Goal: Transaction & Acquisition: Book appointment/travel/reservation

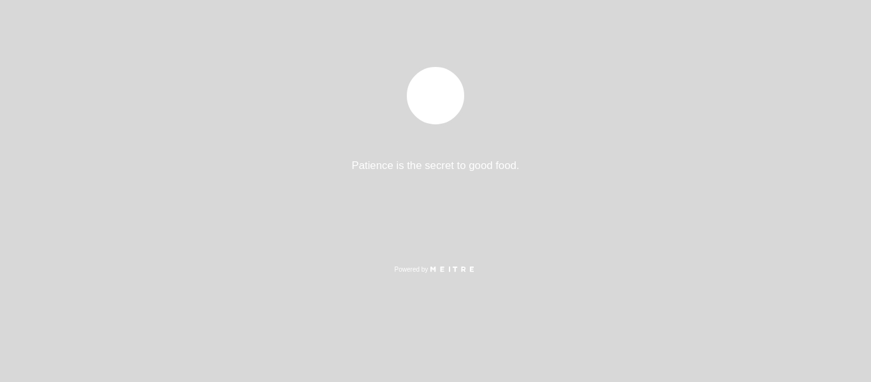
select select "es"
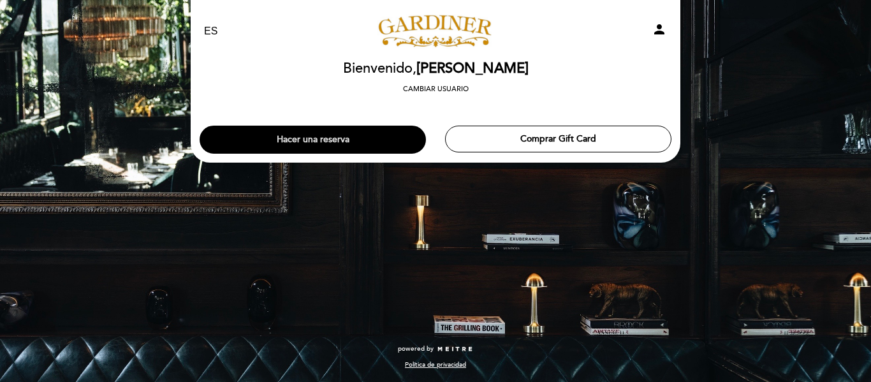
click at [347, 130] on button "Hacer una reserva" at bounding box center [313, 140] width 226 height 28
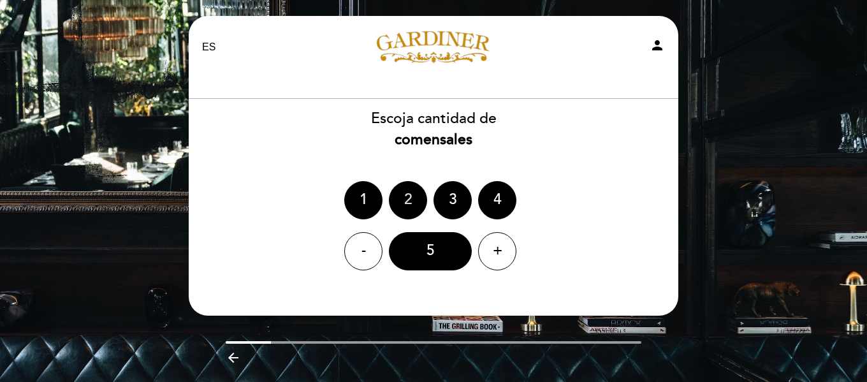
click at [408, 203] on div "2" at bounding box center [408, 200] width 38 height 38
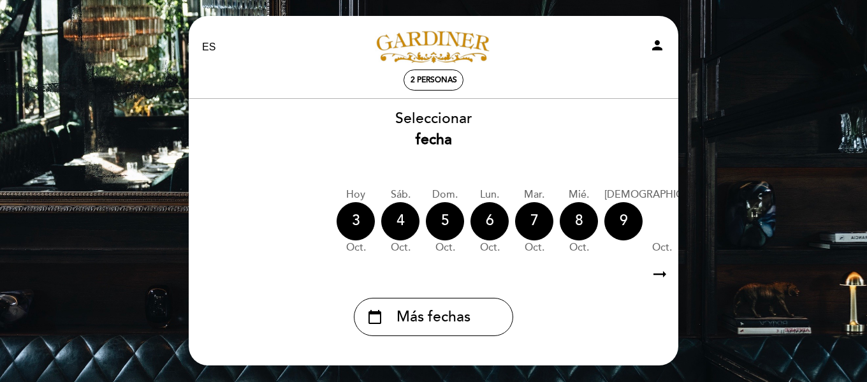
click at [662, 273] on icon "arrow_right_alt" at bounding box center [659, 274] width 19 height 27
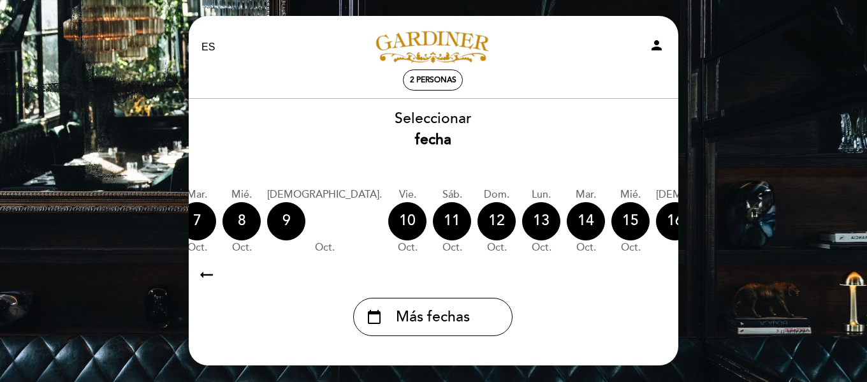
scroll to position [0, 372]
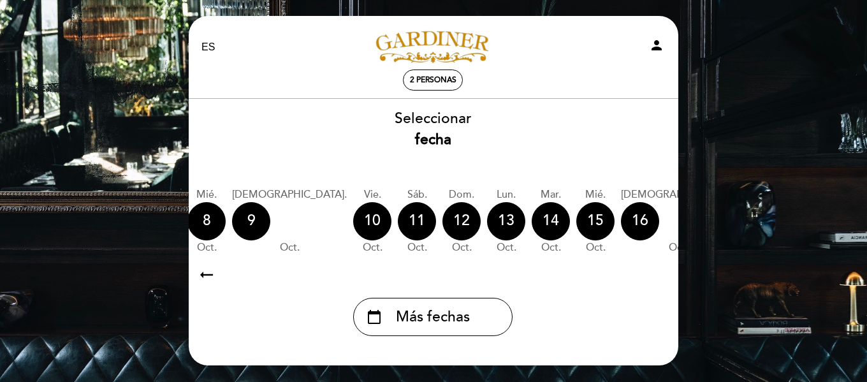
click at [742, 226] on div "17" at bounding box center [761, 221] width 38 height 38
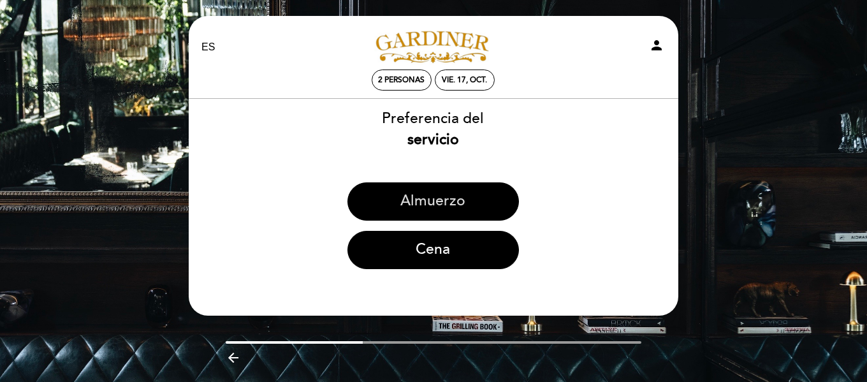
click at [409, 197] on button "Almuerzo" at bounding box center [432, 201] width 171 height 38
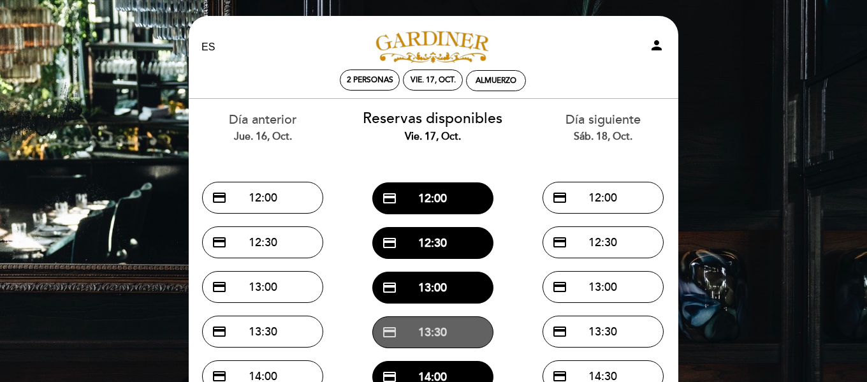
click at [422, 326] on button "credit_card 13:30" at bounding box center [432, 332] width 121 height 32
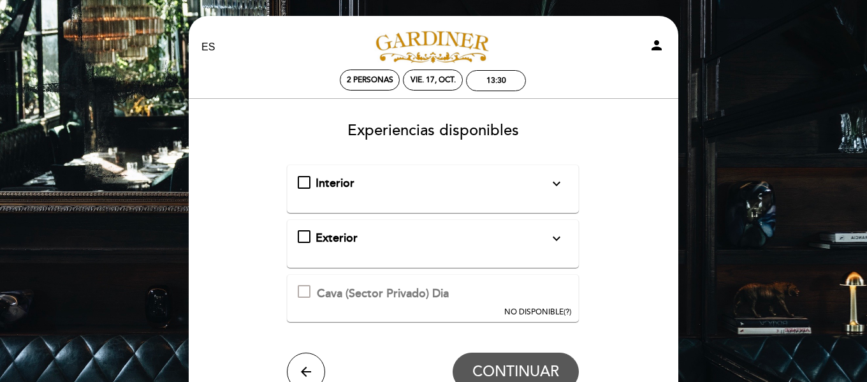
click at [307, 184] on div "Interior expand_more Solo mesas disponibles en el interior de salón" at bounding box center [433, 183] width 271 height 17
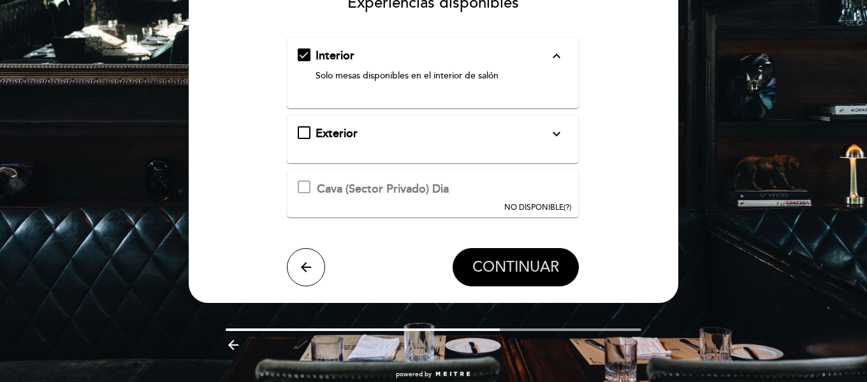
click at [490, 263] on span "CONTINUAR" at bounding box center [515, 267] width 87 height 18
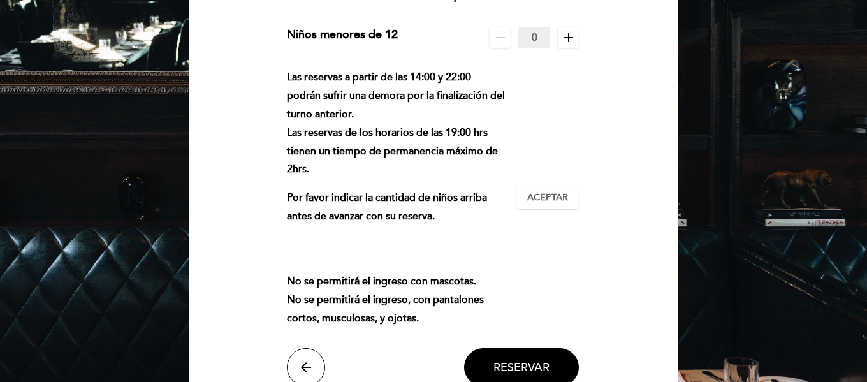
scroll to position [165, 0]
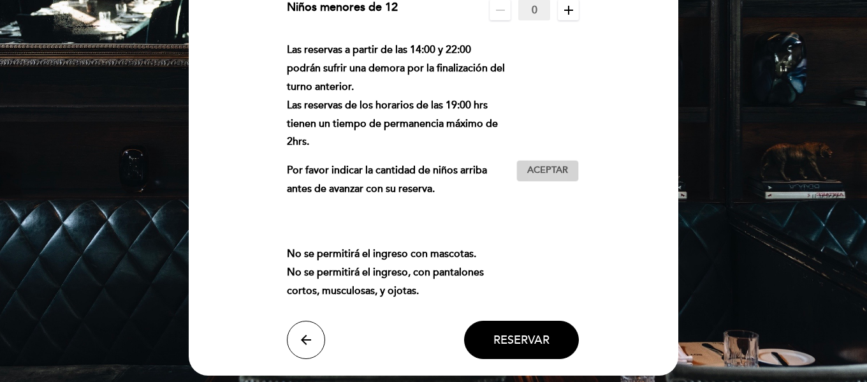
click at [556, 171] on span "Aceptar" at bounding box center [547, 170] width 41 height 13
click at [525, 339] on span "Reservar" at bounding box center [521, 340] width 56 height 14
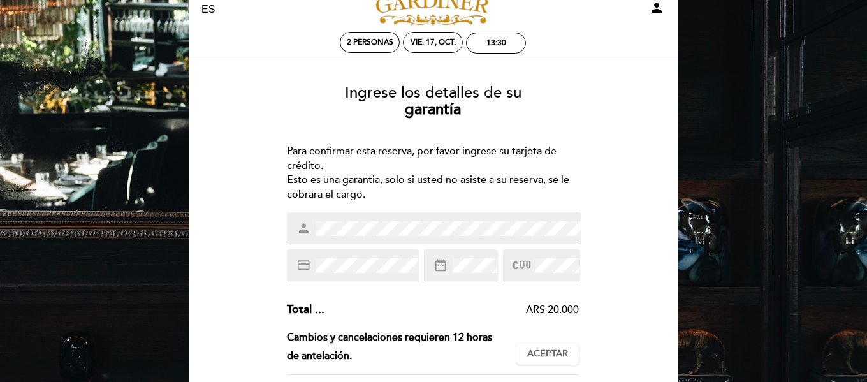
scroll to position [0, 0]
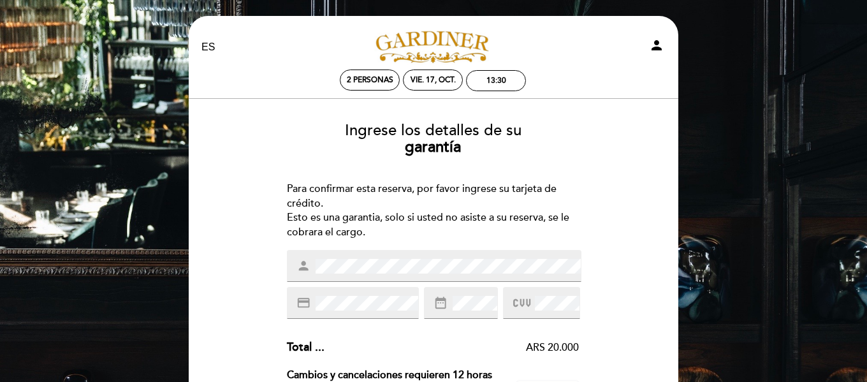
click at [287, 264] on div "person" at bounding box center [434, 266] width 294 height 32
click at [517, 300] on icon at bounding box center [521, 303] width 17 height 21
click at [527, 300] on icon at bounding box center [521, 303] width 17 height 21
click at [523, 308] on icon at bounding box center [521, 303] width 17 height 21
click at [514, 304] on icon at bounding box center [521, 303] width 17 height 21
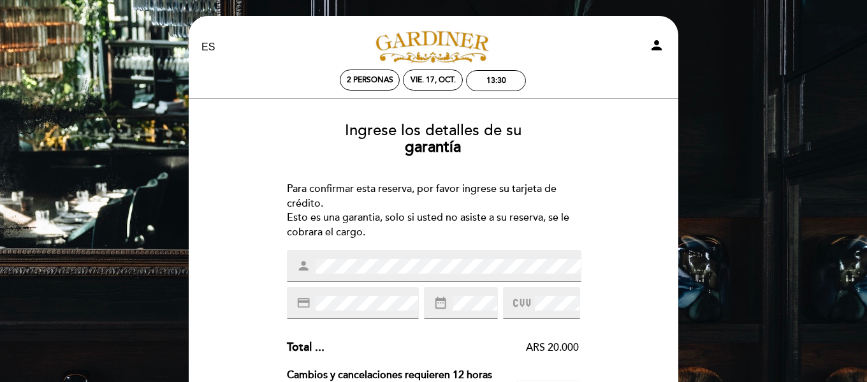
click at [524, 301] on icon at bounding box center [521, 303] width 17 height 21
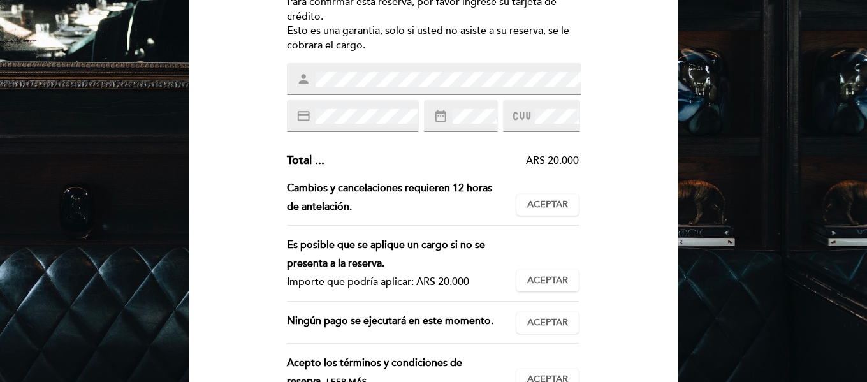
scroll to position [191, 0]
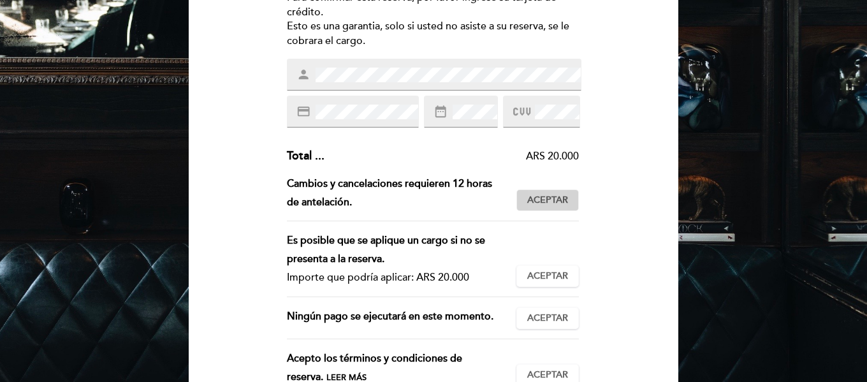
click at [563, 199] on span "Aceptar" at bounding box center [547, 200] width 41 height 13
click at [558, 277] on span "Aceptar" at bounding box center [547, 276] width 41 height 13
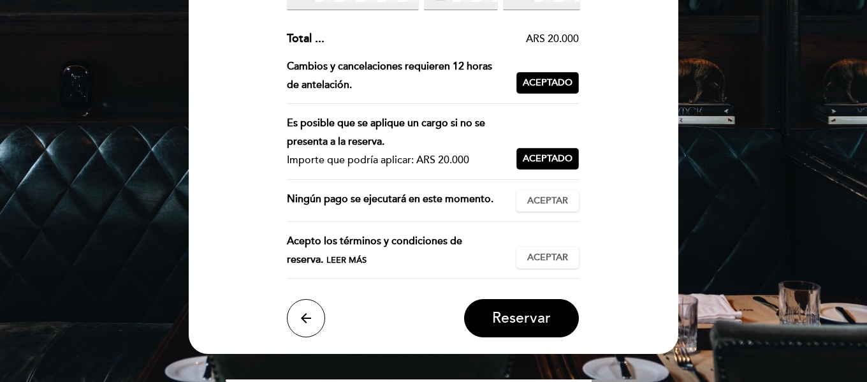
scroll to position [382, 0]
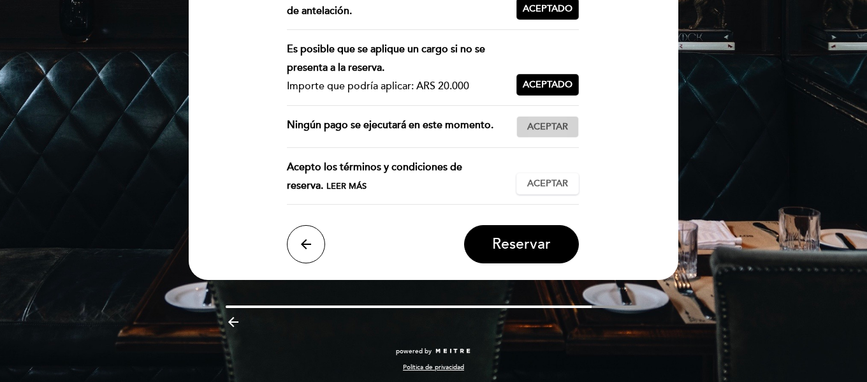
click at [548, 126] on span "Aceptar" at bounding box center [547, 126] width 41 height 13
click at [550, 180] on span "Aceptar" at bounding box center [547, 183] width 41 height 13
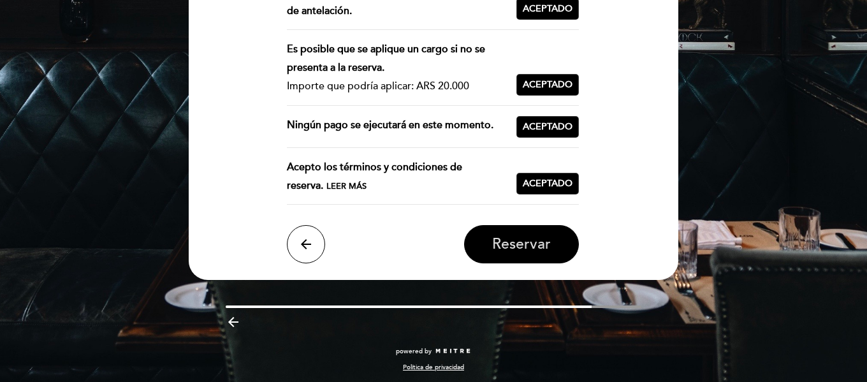
click at [545, 245] on span "Reservar" at bounding box center [521, 245] width 59 height 18
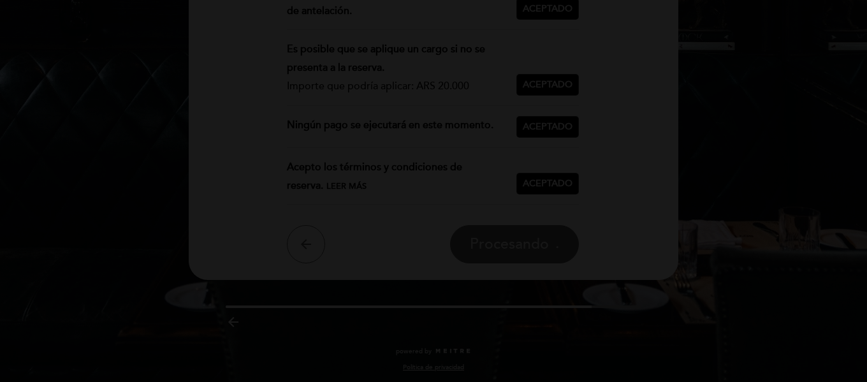
scroll to position [0, 0]
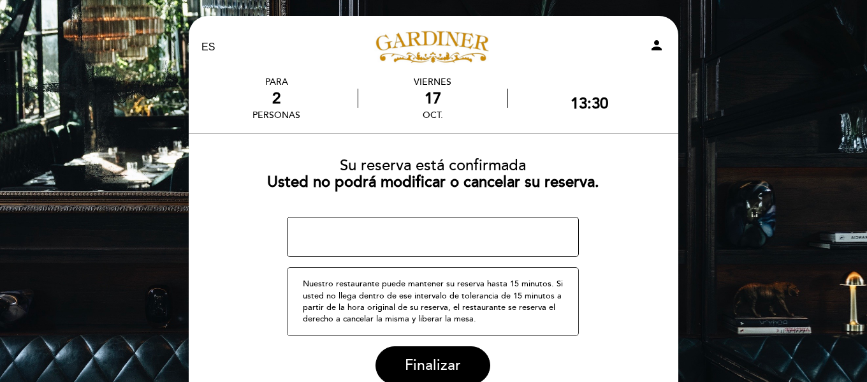
click at [405, 234] on textarea at bounding box center [433, 237] width 293 height 41
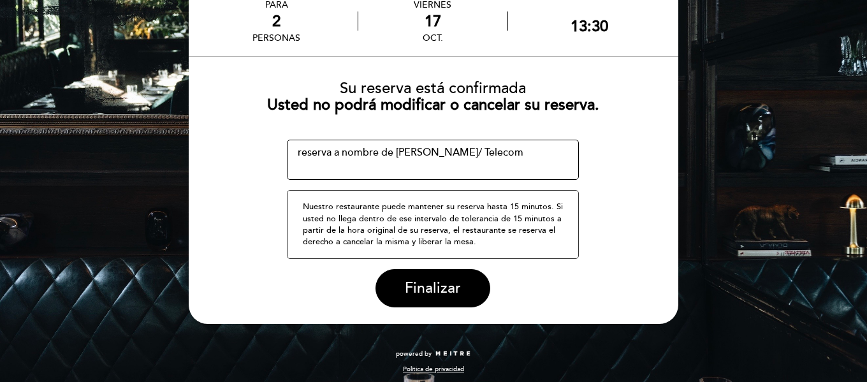
scroll to position [82, 0]
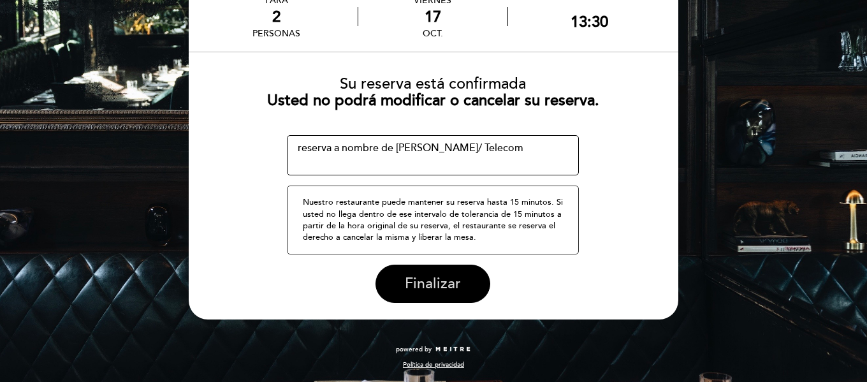
type textarea "reserva a nombre de [PERSON_NAME]/ Telecom"
click at [418, 285] on span "Finalizar" at bounding box center [433, 284] width 56 height 18
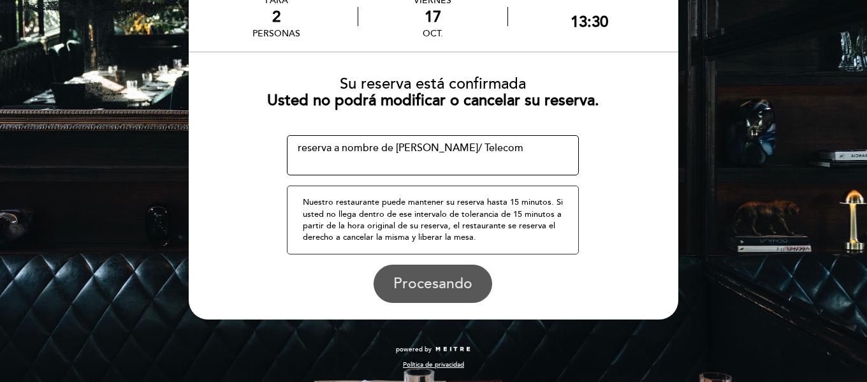
scroll to position [0, 0]
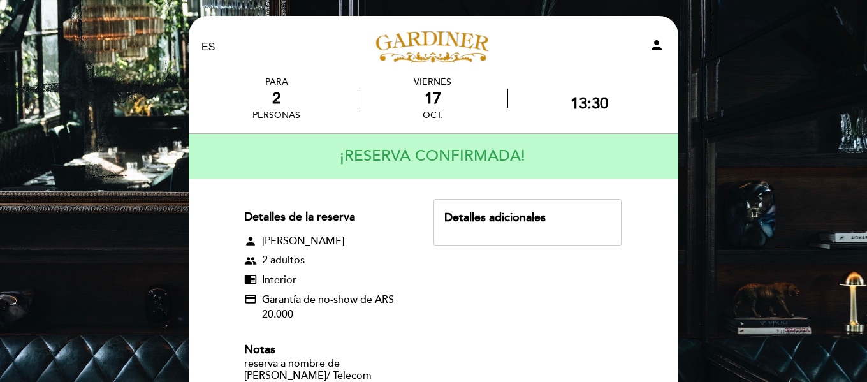
click at [327, 239] on div "person [PERSON_NAME]" at bounding box center [327, 241] width 166 height 15
click at [504, 217] on div "Detalles adicionales" at bounding box center [527, 218] width 166 height 17
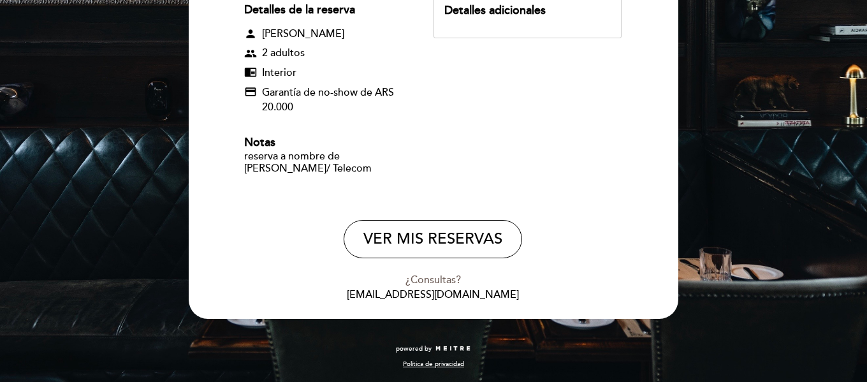
scroll to position [143, 0]
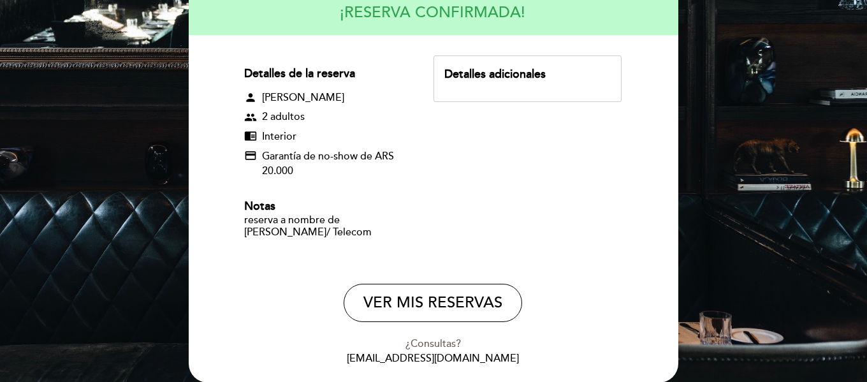
click at [486, 75] on div "Detalles adicionales" at bounding box center [527, 74] width 166 height 17
click at [484, 68] on div "Detalles adicionales" at bounding box center [527, 74] width 166 height 17
click at [454, 72] on div "Detalles adicionales" at bounding box center [527, 74] width 166 height 17
click at [446, 75] on div "Detalles adicionales" at bounding box center [527, 74] width 166 height 17
click at [546, 75] on div "Detalles adicionales" at bounding box center [527, 74] width 166 height 17
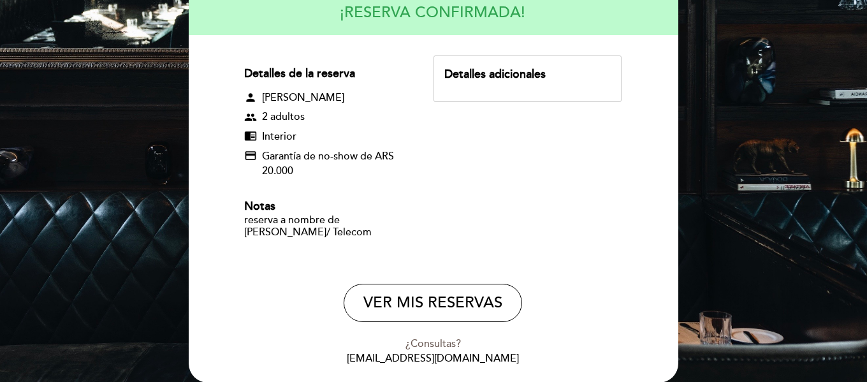
click at [547, 74] on div "Detalles adicionales" at bounding box center [527, 74] width 166 height 17
drag, startPoint x: 547, startPoint y: 73, endPoint x: 516, endPoint y: 74, distance: 30.6
click at [516, 74] on div "Detalles adicionales" at bounding box center [527, 74] width 166 height 17
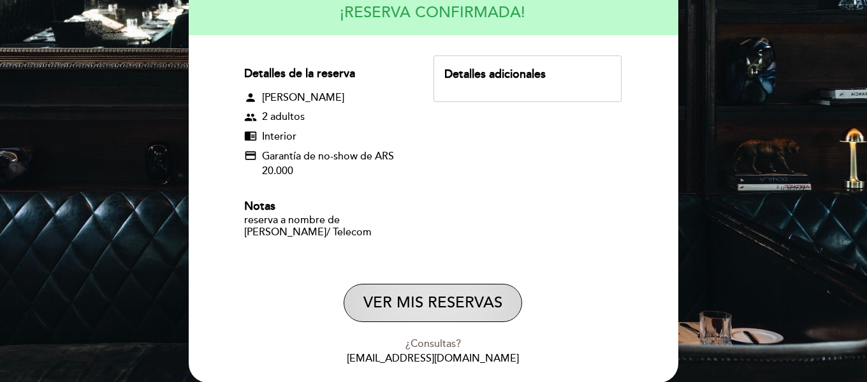
click at [433, 306] on button "VER MIS RESERVAS" at bounding box center [433, 303] width 178 height 38
select select "es"
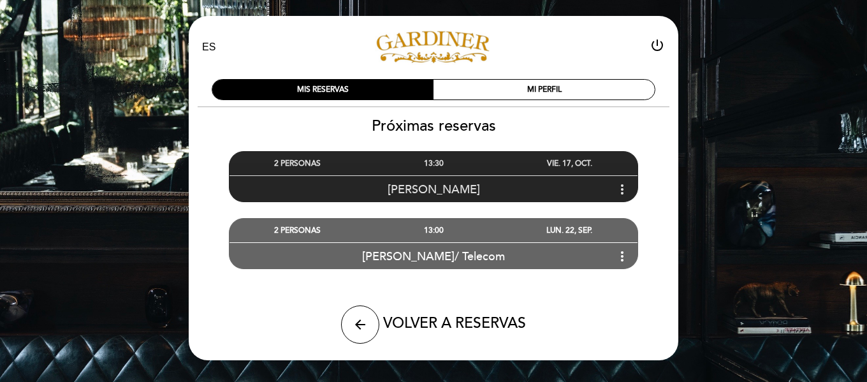
click at [509, 164] on div "VIE. 17, OCT." at bounding box center [570, 164] width 136 height 24
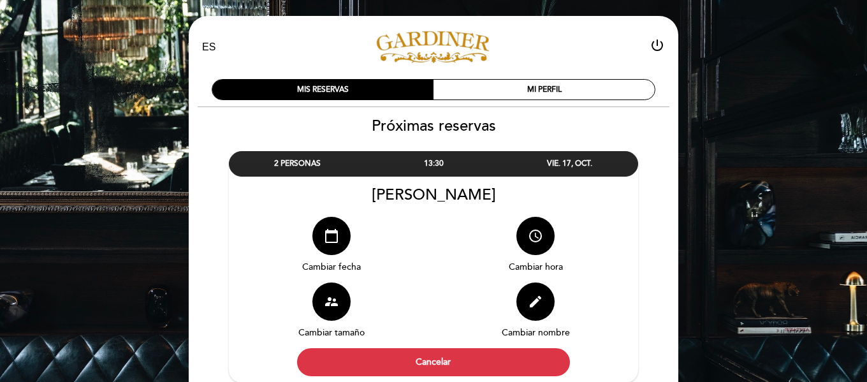
scroll to position [64, 0]
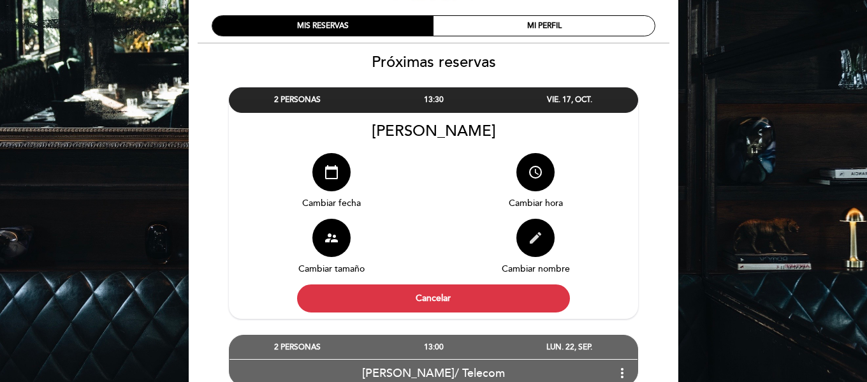
click at [537, 233] on icon "edit" at bounding box center [535, 237] width 15 height 15
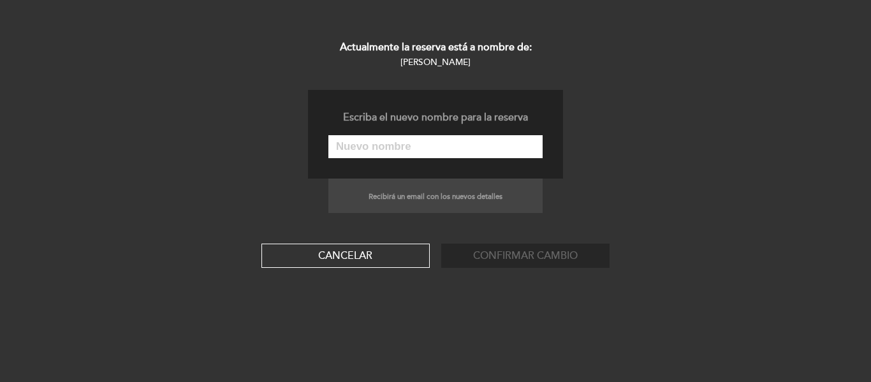
click at [372, 152] on input "text" at bounding box center [435, 146] width 214 height 23
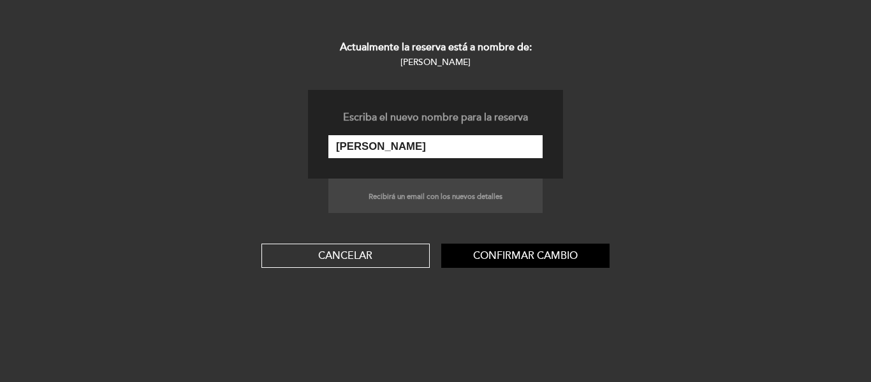
type input "[PERSON_NAME]/ Telecom"
click at [533, 259] on button "Confirmar cambio" at bounding box center [525, 255] width 168 height 24
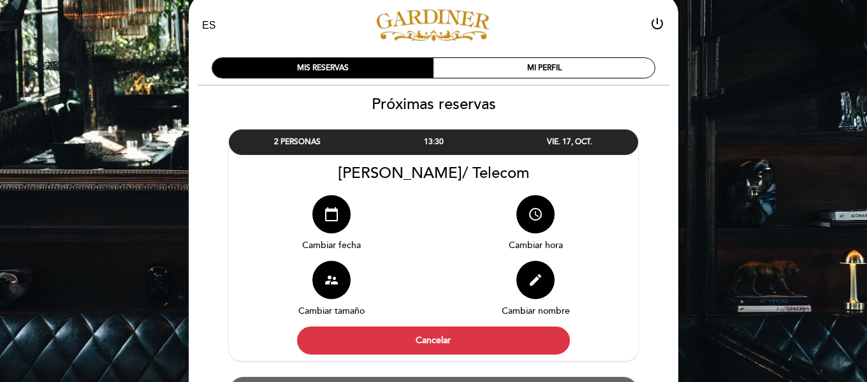
scroll to position [0, 0]
